Goal: Navigation & Orientation: Find specific page/section

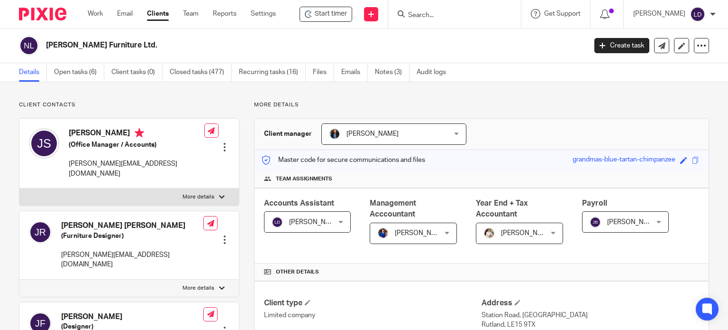
scroll to position [568, 0]
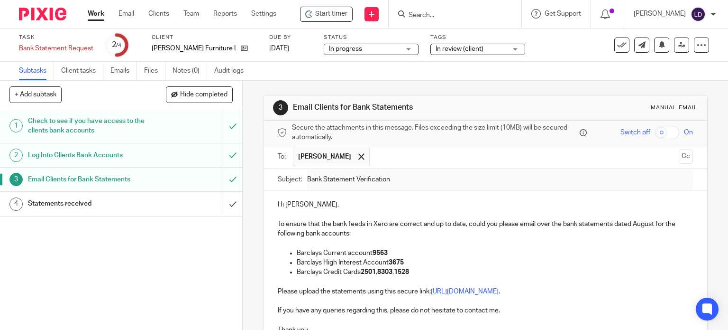
scroll to position [105, 0]
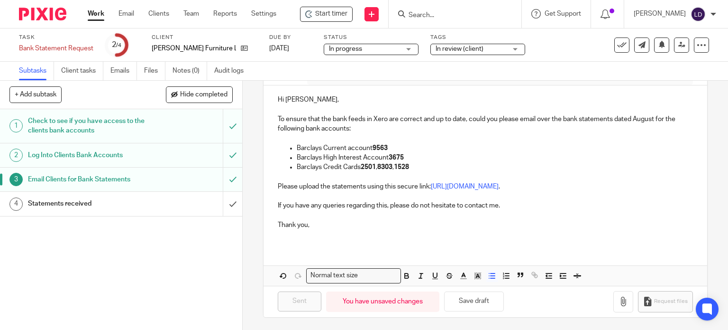
click at [95, 15] on link "Work" at bounding box center [96, 13] width 17 height 9
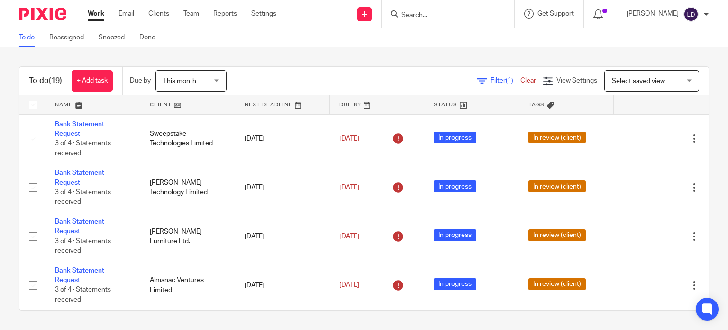
click at [173, 103] on link at bounding box center [187, 104] width 95 height 19
